Goal: Use online tool/utility: Utilize a website feature to perform a specific function

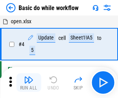
click at [29, 82] on img "button" at bounding box center [28, 79] width 9 height 9
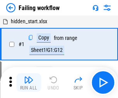
click at [29, 82] on img "button" at bounding box center [28, 79] width 9 height 9
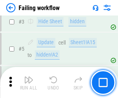
scroll to position [164, 0]
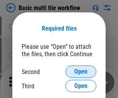
click at [81, 71] on span "Open" at bounding box center [80, 71] width 13 height 6
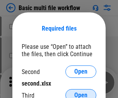
click at [81, 92] on span "Open" at bounding box center [80, 95] width 13 height 6
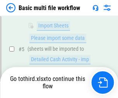
scroll to position [268, 0]
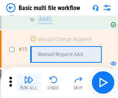
click at [29, 82] on img "button" at bounding box center [28, 79] width 9 height 9
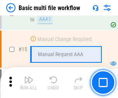
scroll to position [513, 0]
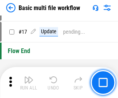
click at [29, 82] on img "button" at bounding box center [28, 79] width 9 height 9
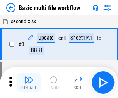
click at [29, 82] on img "button" at bounding box center [28, 79] width 9 height 9
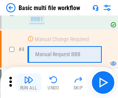
click at [29, 82] on img "button" at bounding box center [28, 79] width 9 height 9
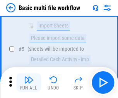
click at [29, 82] on img "button" at bounding box center [28, 79] width 9 height 9
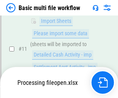
scroll to position [361, 0]
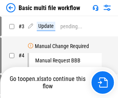
scroll to position [31, 0]
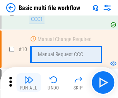
click at [29, 82] on img "button" at bounding box center [28, 79] width 9 height 9
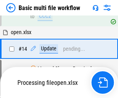
scroll to position [403, 0]
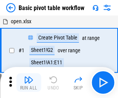
click at [29, 82] on img "button" at bounding box center [28, 79] width 9 height 9
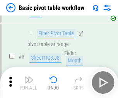
scroll to position [185, 0]
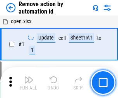
scroll to position [29, 0]
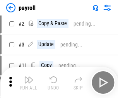
click at [29, 82] on img "button" at bounding box center [28, 79] width 9 height 9
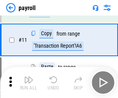
scroll to position [56, 0]
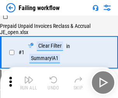
click at [29, 82] on img "button" at bounding box center [28, 79] width 9 height 9
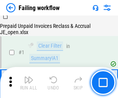
scroll to position [125, 0]
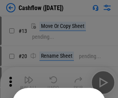
scroll to position [75, 0]
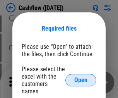
click at [81, 77] on span "Open" at bounding box center [80, 80] width 13 height 6
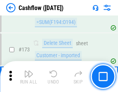
scroll to position [817, 0]
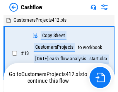
scroll to position [9, 0]
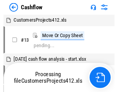
scroll to position [9, 0]
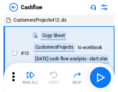
scroll to position [9, 0]
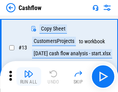
click at [29, 76] on img "button" at bounding box center [28, 73] width 9 height 9
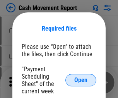
click at [81, 80] on span "Open" at bounding box center [80, 80] width 13 height 6
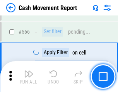
scroll to position [3535, 0]
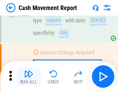
click at [29, 76] on img "button" at bounding box center [28, 73] width 9 height 9
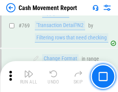
scroll to position [4286, 0]
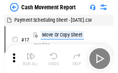
scroll to position [14, 0]
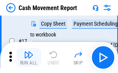
click at [29, 57] on img "button" at bounding box center [28, 54] width 9 height 9
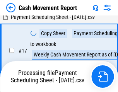
scroll to position [160, 0]
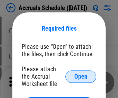
click at [81, 76] on span "Open" at bounding box center [80, 76] width 13 height 6
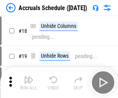
click at [29, 82] on img "button" at bounding box center [28, 79] width 9 height 9
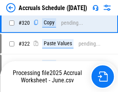
scroll to position [1435, 0]
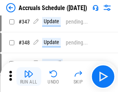
click at [29, 76] on img "button" at bounding box center [28, 73] width 9 height 9
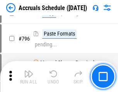
scroll to position [3358, 0]
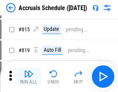
click at [29, 76] on img "button" at bounding box center [28, 73] width 9 height 9
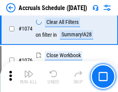
scroll to position [4620, 0]
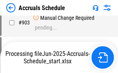
scroll to position [3963, 0]
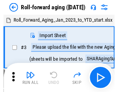
scroll to position [1, 0]
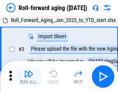
click at [29, 76] on img "button" at bounding box center [28, 73] width 9 height 9
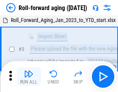
click at [29, 76] on img "button" at bounding box center [28, 73] width 9 height 9
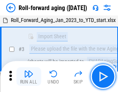
scroll to position [50, 0]
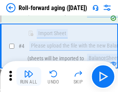
click at [29, 76] on img "button" at bounding box center [28, 73] width 9 height 9
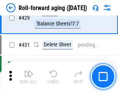
scroll to position [2675, 0]
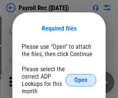
click at [81, 80] on span "Open" at bounding box center [80, 80] width 13 height 6
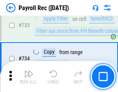
scroll to position [4500, 0]
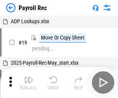
click at [29, 82] on img "button" at bounding box center [28, 79] width 9 height 9
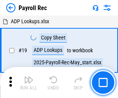
scroll to position [47, 0]
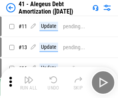
click at [29, 82] on img "button" at bounding box center [28, 79] width 9 height 9
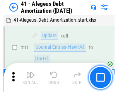
scroll to position [95, 0]
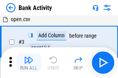
click at [29, 63] on img "button" at bounding box center [28, 60] width 9 height 9
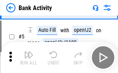
scroll to position [41, 0]
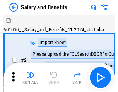
scroll to position [10, 0]
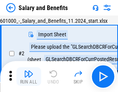
click at [29, 76] on img "button" at bounding box center [28, 73] width 9 height 9
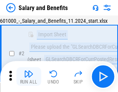
click at [29, 76] on img "button" at bounding box center [28, 73] width 9 height 9
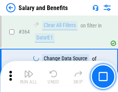
scroll to position [3633, 0]
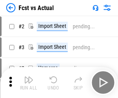
click at [29, 76] on img "button" at bounding box center [28, 79] width 9 height 9
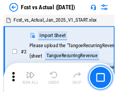
scroll to position [10, 0]
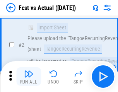
click at [29, 76] on img "button" at bounding box center [28, 73] width 9 height 9
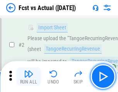
scroll to position [72, 0]
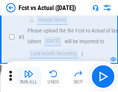
click at [29, 76] on img "button" at bounding box center [28, 73] width 9 height 9
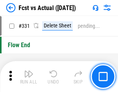
scroll to position [3692, 0]
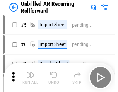
scroll to position [17, 0]
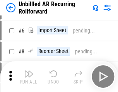
click at [29, 76] on img "button" at bounding box center [28, 73] width 9 height 9
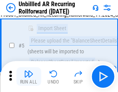
click at [29, 76] on img "button" at bounding box center [28, 73] width 9 height 9
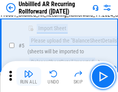
scroll to position [73, 0]
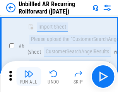
click at [29, 76] on img "button" at bounding box center [28, 73] width 9 height 9
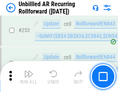
scroll to position [2620, 0]
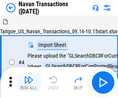
click at [29, 76] on img "button" at bounding box center [28, 79] width 9 height 9
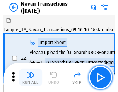
scroll to position [12, 0]
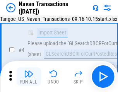
click at [29, 76] on img "button" at bounding box center [28, 73] width 9 height 9
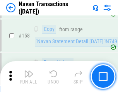
scroll to position [2501, 0]
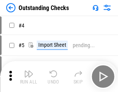
click at [29, 76] on img "button" at bounding box center [28, 73] width 9 height 9
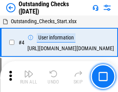
scroll to position [32, 0]
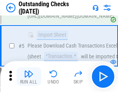
click at [29, 76] on img "button" at bounding box center [28, 73] width 9 height 9
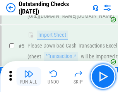
scroll to position [81, 0]
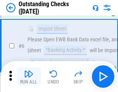
click at [29, 76] on img "button" at bounding box center [28, 73] width 9 height 9
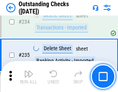
scroll to position [2342, 0]
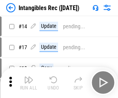
click at [29, 82] on img "button" at bounding box center [28, 79] width 9 height 9
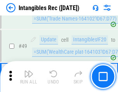
scroll to position [300, 0]
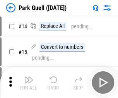
click at [29, 76] on img "button" at bounding box center [28, 79] width 9 height 9
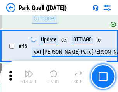
scroll to position [965, 0]
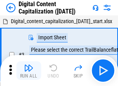
click at [29, 65] on img "button" at bounding box center [28, 67] width 9 height 9
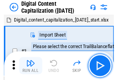
scroll to position [22, 0]
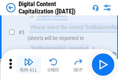
click at [29, 65] on img "button" at bounding box center [28, 61] width 9 height 9
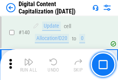
scroll to position [818, 0]
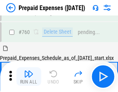
click at [29, 76] on img "button" at bounding box center [28, 73] width 9 height 9
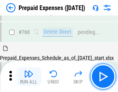
scroll to position [2138, 0]
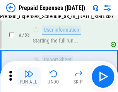
click at [29, 76] on img "button" at bounding box center [28, 73] width 9 height 9
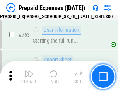
scroll to position [2184, 0]
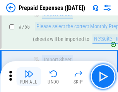
click at [29, 76] on img "button" at bounding box center [28, 73] width 9 height 9
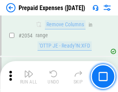
scroll to position [8063, 0]
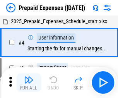
click at [29, 82] on img "button" at bounding box center [28, 79] width 9 height 9
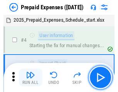
scroll to position [34, 0]
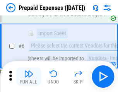
click at [29, 76] on img "button" at bounding box center [28, 73] width 9 height 9
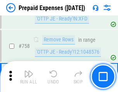
scroll to position [2749, 0]
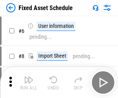
click at [29, 82] on img "button" at bounding box center [28, 79] width 9 height 9
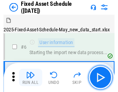
scroll to position [42, 0]
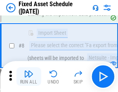
click at [29, 76] on img "button" at bounding box center [28, 73] width 9 height 9
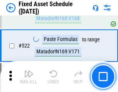
scroll to position [2681, 0]
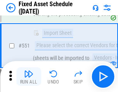
click at [29, 76] on img "button" at bounding box center [28, 73] width 9 height 9
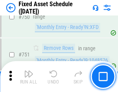
scroll to position [3761, 0]
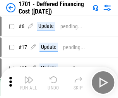
click at [29, 82] on img "button" at bounding box center [28, 79] width 9 height 9
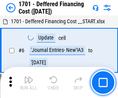
scroll to position [93, 0]
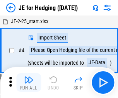
click at [29, 76] on img "button" at bounding box center [28, 79] width 9 height 9
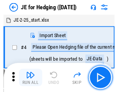
scroll to position [1, 0]
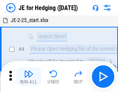
click at [29, 76] on img "button" at bounding box center [28, 73] width 9 height 9
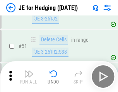
scroll to position [499, 0]
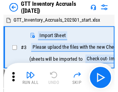
scroll to position [1, 0]
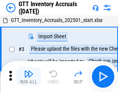
click at [29, 76] on img "button" at bounding box center [28, 73] width 9 height 9
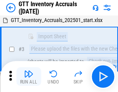
click at [29, 76] on img "button" at bounding box center [28, 73] width 9 height 9
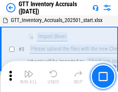
scroll to position [50, 0]
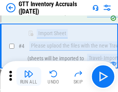
click at [29, 76] on img "button" at bounding box center [28, 73] width 9 height 9
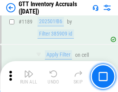
scroll to position [6299, 0]
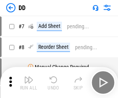
click at [29, 82] on img "button" at bounding box center [28, 79] width 9 height 9
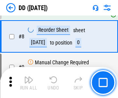
scroll to position [74, 0]
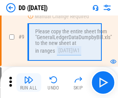
click at [29, 82] on img "button" at bounding box center [28, 79] width 9 height 9
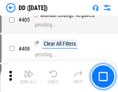
scroll to position [3451, 0]
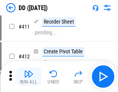
click at [29, 76] on img "button" at bounding box center [28, 73] width 9 height 9
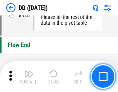
scroll to position [3692, 0]
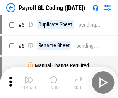
click at [29, 82] on img "button" at bounding box center [28, 79] width 9 height 9
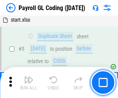
scroll to position [93, 0]
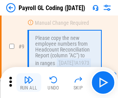
click at [29, 82] on img "button" at bounding box center [28, 79] width 9 height 9
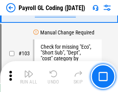
scroll to position [1810, 0]
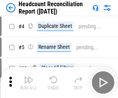
click at [29, 82] on img "button" at bounding box center [28, 79] width 9 height 9
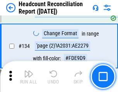
scroll to position [927, 0]
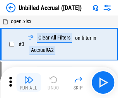
click at [29, 82] on img "button" at bounding box center [28, 79] width 9 height 9
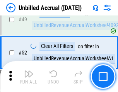
scroll to position [700, 0]
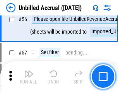
click at [29, 76] on img "button" at bounding box center [28, 73] width 9 height 9
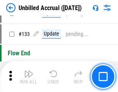
scroll to position [2298, 0]
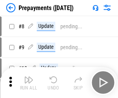
click at [29, 82] on img "button" at bounding box center [28, 79] width 9 height 9
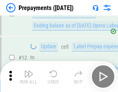
scroll to position [48, 0]
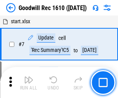
scroll to position [132, 0]
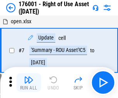
click at [29, 82] on img "button" at bounding box center [28, 79] width 9 height 9
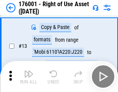
scroll to position [50, 0]
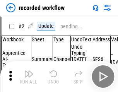
click at [29, 76] on img "button" at bounding box center [28, 73] width 9 height 9
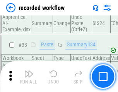
scroll to position [2411, 0]
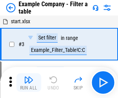
click at [29, 82] on img "button" at bounding box center [28, 79] width 9 height 9
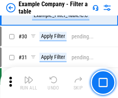
scroll to position [706, 0]
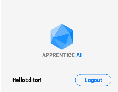
scroll to position [12, 0]
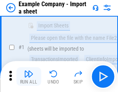
click at [29, 76] on img "button" at bounding box center [28, 73] width 9 height 9
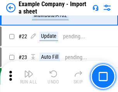
scroll to position [170, 0]
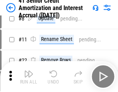
click at [29, 76] on img "button" at bounding box center [28, 73] width 9 height 9
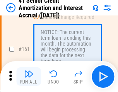
click at [29, 76] on img "button" at bounding box center [28, 73] width 9 height 9
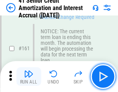
scroll to position [825, 0]
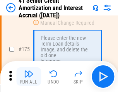
click at [29, 76] on img "button" at bounding box center [28, 73] width 9 height 9
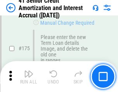
scroll to position [903, 0]
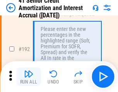
click at [29, 76] on img "button" at bounding box center [28, 73] width 9 height 9
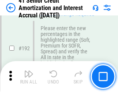
scroll to position [984, 0]
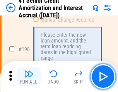
click at [29, 76] on img "button" at bounding box center [28, 73] width 9 height 9
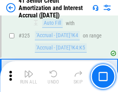
scroll to position [1971, 0]
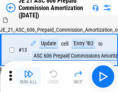
click at [29, 76] on img "button" at bounding box center [28, 73] width 9 height 9
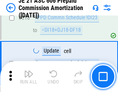
scroll to position [1440, 0]
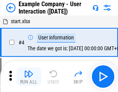
click at [29, 76] on img "button" at bounding box center [28, 73] width 9 height 9
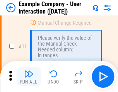
click at [29, 76] on img "button" at bounding box center [28, 73] width 9 height 9
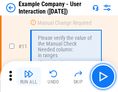
scroll to position [167, 0]
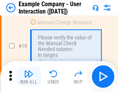
click at [29, 76] on img "button" at bounding box center [28, 73] width 9 height 9
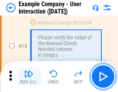
click at [29, 76] on img "button" at bounding box center [28, 73] width 9 height 9
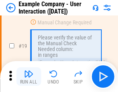
click at [29, 76] on img "button" at bounding box center [28, 73] width 9 height 9
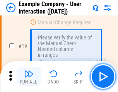
click at [29, 76] on img "button" at bounding box center [28, 73] width 9 height 9
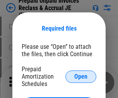
click at [81, 76] on span "Open" at bounding box center [80, 76] width 13 height 6
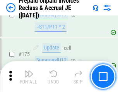
scroll to position [1041, 0]
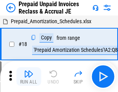
click at [29, 76] on img "button" at bounding box center [28, 73] width 9 height 9
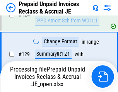
scroll to position [559, 0]
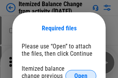
click at [81, 73] on span "Open" at bounding box center [80, 76] width 13 height 6
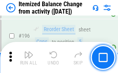
scroll to position [1485, 0]
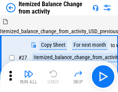
scroll to position [12, 0]
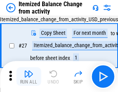
click at [29, 76] on img "button" at bounding box center [28, 73] width 9 height 9
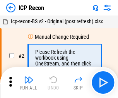
scroll to position [3, 0]
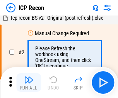
click at [29, 82] on img "button" at bounding box center [28, 79] width 9 height 9
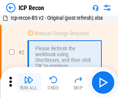
click at [29, 82] on img "button" at bounding box center [28, 79] width 9 height 9
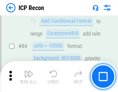
scroll to position [756, 0]
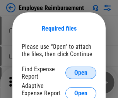
click at [81, 73] on span "Open" at bounding box center [80, 72] width 13 height 6
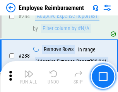
scroll to position [2097, 0]
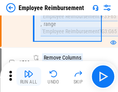
click at [29, 76] on img "button" at bounding box center [28, 73] width 9 height 9
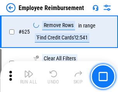
scroll to position [4618, 0]
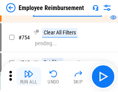
click at [29, 76] on img "button" at bounding box center [28, 73] width 9 height 9
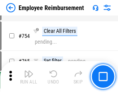
scroll to position [5412, 0]
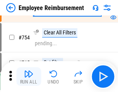
click at [29, 76] on img "button" at bounding box center [28, 73] width 9 height 9
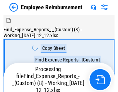
scroll to position [26, 0]
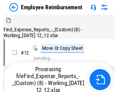
scroll to position [26, 0]
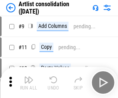
click at [29, 82] on img "button" at bounding box center [28, 79] width 9 height 9
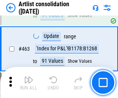
scroll to position [3378, 0]
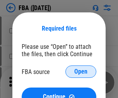
click at [81, 71] on span "Open" at bounding box center [80, 71] width 13 height 6
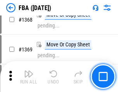
scroll to position [8284, 0]
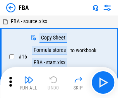
scroll to position [8, 0]
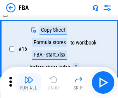
click at [29, 82] on img "button" at bounding box center [28, 79] width 9 height 9
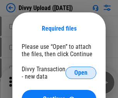
click at [81, 73] on span "Open" at bounding box center [80, 72] width 13 height 6
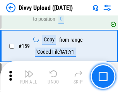
scroll to position [799, 0]
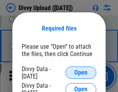
click at [81, 73] on span "Open" at bounding box center [80, 72] width 13 height 6
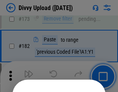
scroll to position [866, 0]
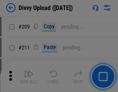
scroll to position [1310, 0]
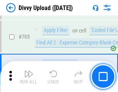
scroll to position [5277, 0]
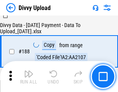
scroll to position [908, 0]
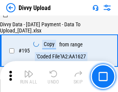
scroll to position [1078, 0]
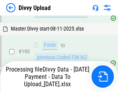
scroll to position [1033, 0]
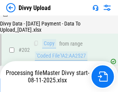
scroll to position [1248, 0]
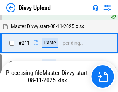
scroll to position [1491, 0]
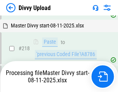
scroll to position [1661, 0]
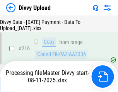
scroll to position [1588, 0]
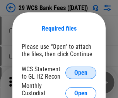
click at [81, 73] on span "Open" at bounding box center [80, 72] width 13 height 6
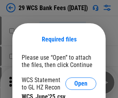
scroll to position [11, 0]
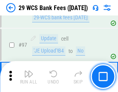
scroll to position [752, 0]
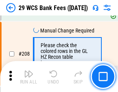
click at [29, 76] on img "button" at bounding box center [28, 73] width 9 height 9
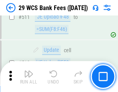
scroll to position [3881, 0]
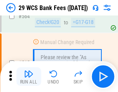
click at [29, 76] on img "button" at bounding box center [28, 73] width 9 height 9
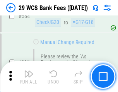
scroll to position [4172, 0]
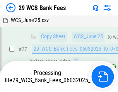
scroll to position [154, 0]
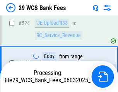
scroll to position [4118, 0]
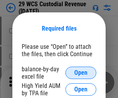
click at [81, 73] on span "Open" at bounding box center [80, 72] width 13 height 6
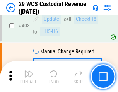
scroll to position [3573, 0]
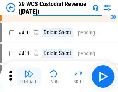
click at [29, 76] on img "button" at bounding box center [28, 73] width 9 height 9
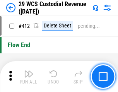
scroll to position [3684, 0]
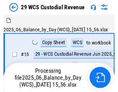
scroll to position [19, 0]
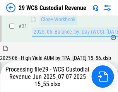
scroll to position [396, 0]
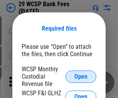
click at [81, 76] on span "Open" at bounding box center [80, 76] width 13 height 6
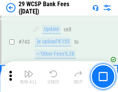
scroll to position [3887, 0]
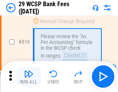
click at [29, 76] on img "button" at bounding box center [28, 73] width 9 height 9
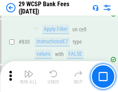
scroll to position [4894, 0]
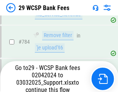
scroll to position [4559, 0]
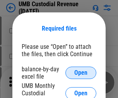
click at [81, 73] on span "Open" at bounding box center [80, 72] width 13 height 6
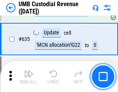
scroll to position [4037, 0]
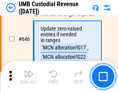
click at [29, 76] on img "button" at bounding box center [28, 73] width 9 height 9
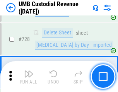
scroll to position [4759, 0]
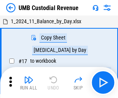
scroll to position [6, 0]
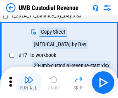
click at [29, 82] on img "button" at bounding box center [28, 79] width 9 height 9
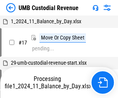
scroll to position [6, 0]
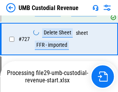
scroll to position [4708, 0]
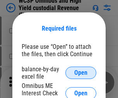
click at [81, 73] on span "Open" at bounding box center [80, 72] width 13 height 6
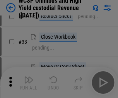
scroll to position [176, 0]
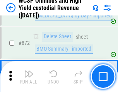
scroll to position [6529, 0]
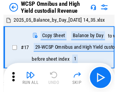
scroll to position [4, 0]
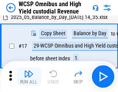
click at [29, 76] on img "button" at bounding box center [28, 73] width 9 height 9
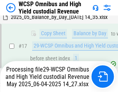
scroll to position [160, 0]
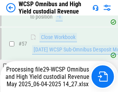
scroll to position [752, 0]
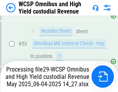
scroll to position [564, 0]
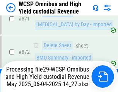
scroll to position [6511, 0]
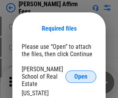
click at [81, 73] on span "Open" at bounding box center [80, 76] width 13 height 6
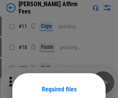
scroll to position [61, 0]
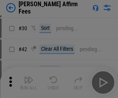
scroll to position [157, 0]
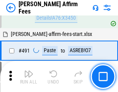
scroll to position [2097, 0]
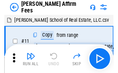
scroll to position [8, 0]
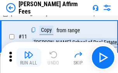
click at [29, 57] on img "button" at bounding box center [28, 54] width 9 height 9
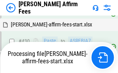
scroll to position [1751, 0]
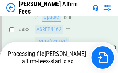
scroll to position [2035, 0]
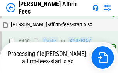
scroll to position [1784, 0]
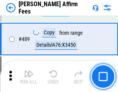
scroll to position [2013, 0]
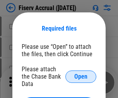
click at [81, 73] on span "Open" at bounding box center [80, 76] width 13 height 6
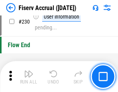
scroll to position [2444, 0]
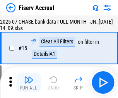
click at [29, 82] on img "button" at bounding box center [28, 79] width 9 height 9
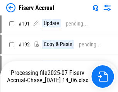
scroll to position [2028, 0]
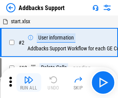
click at [29, 76] on img "button" at bounding box center [28, 79] width 9 height 9
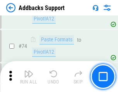
scroll to position [562, 0]
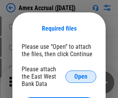
click at [81, 76] on span "Open" at bounding box center [80, 76] width 13 height 6
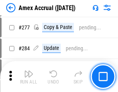
scroll to position [2058, 0]
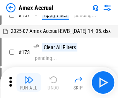
click at [29, 82] on img "button" at bounding box center [28, 79] width 9 height 9
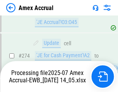
scroll to position [2249, 0]
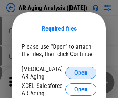
click at [81, 71] on span "Open" at bounding box center [80, 72] width 13 height 6
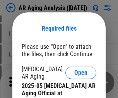
scroll to position [232, 0]
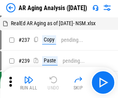
scroll to position [8, 0]
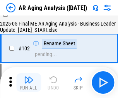
click at [29, 82] on img "button" at bounding box center [28, 79] width 9 height 9
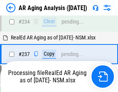
scroll to position [1196, 0]
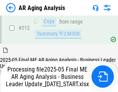
scroll to position [1219, 0]
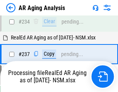
scroll to position [1219, 0]
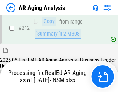
scroll to position [1154, 0]
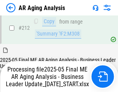
scroll to position [1187, 0]
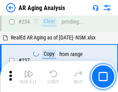
scroll to position [1187, 0]
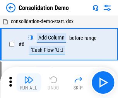
click at [29, 82] on img "button" at bounding box center [28, 79] width 9 height 9
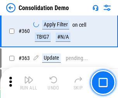
scroll to position [2585, 0]
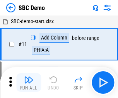
click at [29, 82] on img "button" at bounding box center [28, 79] width 9 height 9
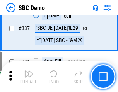
scroll to position [2029, 0]
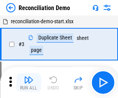
click at [29, 82] on img "button" at bounding box center [28, 79] width 9 height 9
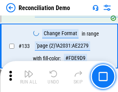
scroll to position [916, 0]
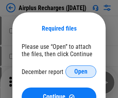
click at [81, 71] on span "Open" at bounding box center [80, 71] width 13 height 6
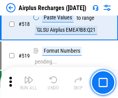
scroll to position [3319, 0]
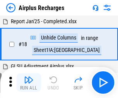
click at [29, 82] on img "button" at bounding box center [28, 79] width 9 height 9
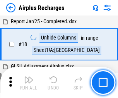
scroll to position [34, 0]
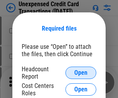
click at [81, 73] on span "Open" at bounding box center [80, 72] width 13 height 6
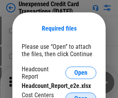
click at [81, 95] on span "Open" at bounding box center [80, 98] width 13 height 6
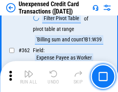
scroll to position [1984, 0]
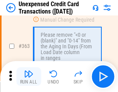
click at [29, 76] on img "button" at bounding box center [28, 73] width 9 height 9
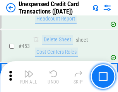
scroll to position [2631, 0]
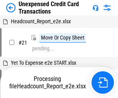
scroll to position [12, 0]
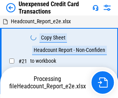
scroll to position [12, 0]
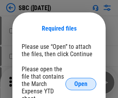
click at [81, 83] on span "Open" at bounding box center [80, 84] width 13 height 6
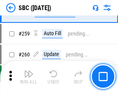
scroll to position [1507, 0]
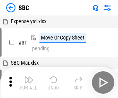
scroll to position [8, 0]
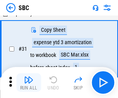
click at [29, 82] on img "button" at bounding box center [28, 79] width 9 height 9
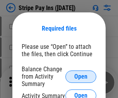
click at [81, 76] on span "Open" at bounding box center [80, 76] width 13 height 6
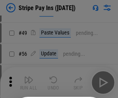
scroll to position [140, 0]
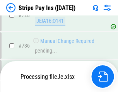
scroll to position [4062, 0]
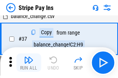
click at [29, 63] on img "button" at bounding box center [28, 60] width 9 height 9
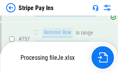
scroll to position [4045, 0]
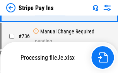
scroll to position [4045, 0]
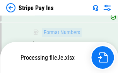
scroll to position [4045, 0]
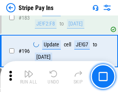
scroll to position [1044, 0]
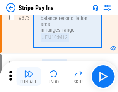
click at [29, 76] on img "button" at bounding box center [28, 73] width 9 height 9
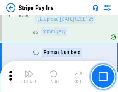
scroll to position [4035, 0]
